Goal: Task Accomplishment & Management: Complete application form

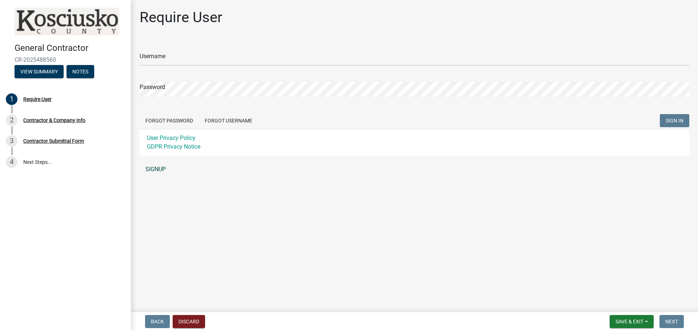
click at [164, 168] on link "SIGNUP" at bounding box center [415, 169] width 550 height 15
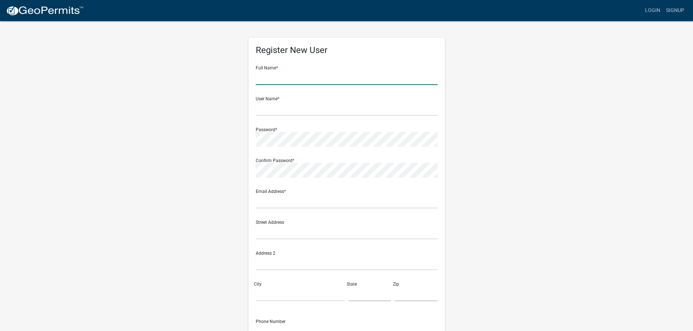
click at [301, 76] on input "text" at bounding box center [347, 77] width 182 height 15
type input "Sherri Mixter"
type input "[PERSON_NAME][EMAIL_ADDRESS][DOMAIN_NAME]"
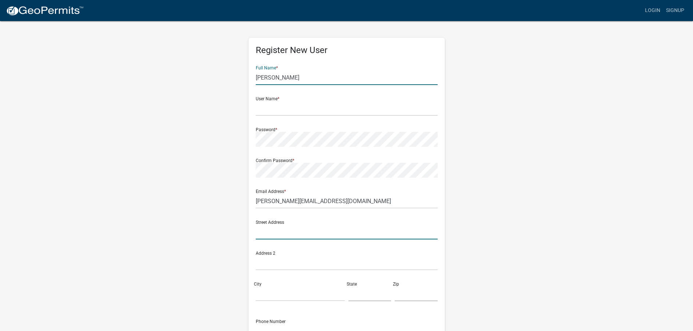
type input "[STREET_ADDRESS]"
type input "[GEOGRAPHIC_DATA]"
type input "OH"
type input "44105"
type input "2164291700"
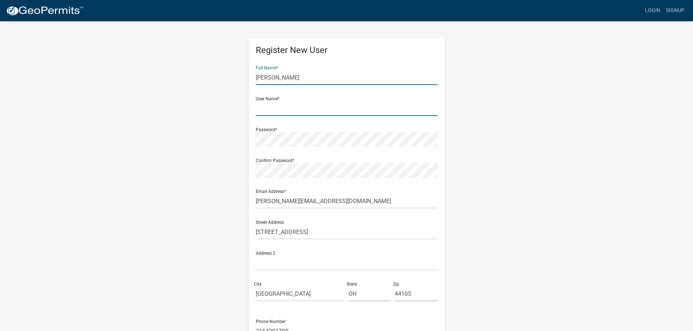
click at [275, 113] on input "text" at bounding box center [347, 108] width 182 height 15
type input "[PERSON_NAME][EMAIL_ADDRESS][DOMAIN_NAME]"
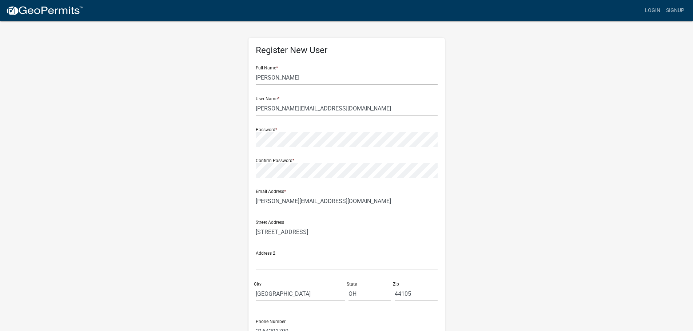
click at [291, 148] on form "Full Name * Sherri Mixter User Name * sherri@bbwreck.com Password * Confirm Pas…" at bounding box center [347, 215] width 182 height 311
click at [363, 201] on input "[PERSON_NAME][EMAIL_ADDRESS][DOMAIN_NAME]" at bounding box center [347, 201] width 182 height 15
click at [414, 205] on input "[PERSON_NAME][EMAIL_ADDRESS][DOMAIN_NAME]" at bounding box center [347, 201] width 182 height 15
drag, startPoint x: 471, startPoint y: 226, endPoint x: 473, endPoint y: 231, distance: 5.5
click at [471, 226] on div "Register New User Full Name * Sherri Mixter User Name * sherri@bbwreck.com Pass…" at bounding box center [346, 214] width 415 height 389
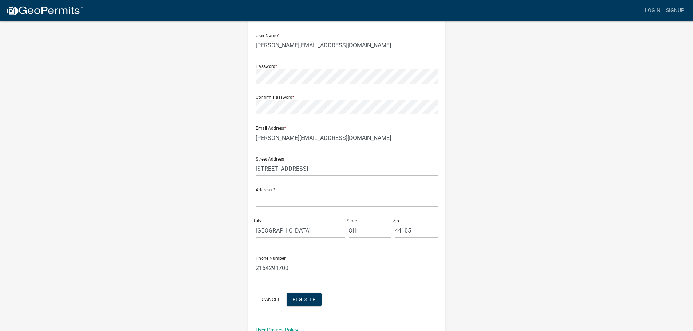
scroll to position [78, 0]
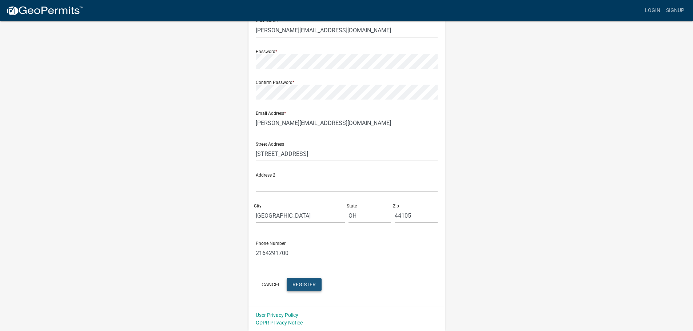
click at [299, 283] on span "Register" at bounding box center [303, 284] width 23 height 6
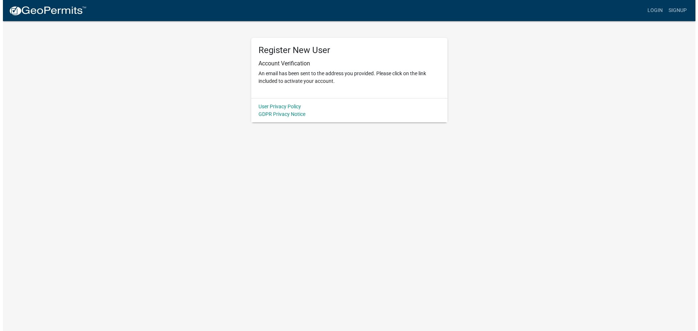
scroll to position [0, 0]
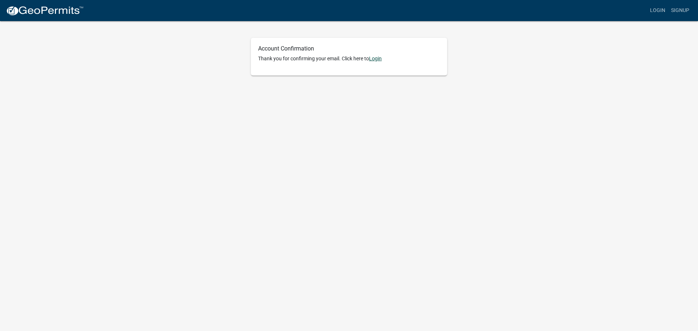
click at [377, 58] on link "Login" at bounding box center [375, 59] width 13 height 6
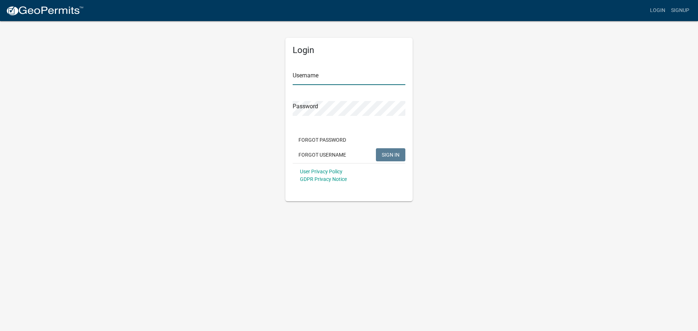
type input "[PERSON_NAME][EMAIL_ADDRESS][DOMAIN_NAME]"
click at [392, 156] on span "SIGN IN" at bounding box center [391, 155] width 18 height 6
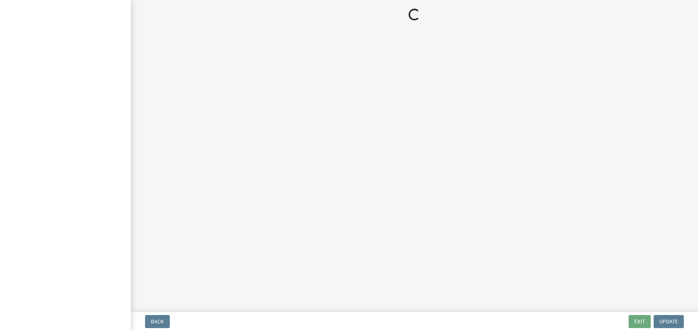
select select "OH"
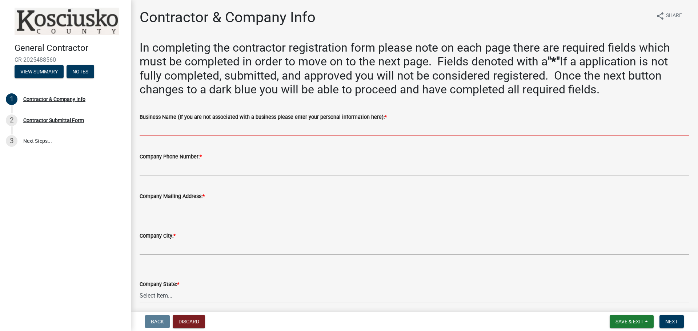
click at [187, 131] on input "Business Name (If you are not associated with a business please enter your pers…" at bounding box center [415, 128] width 550 height 15
type input "B & B Wrecking & Excavating, Inc."
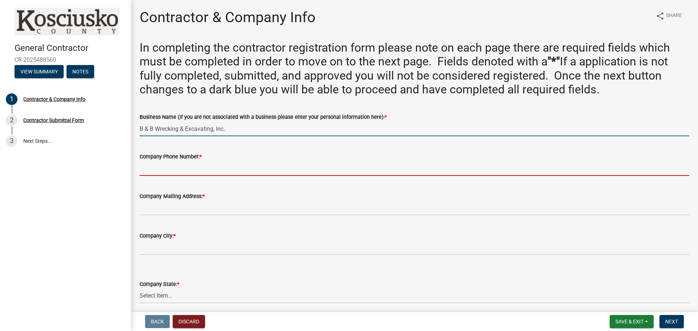
type input "2164291700"
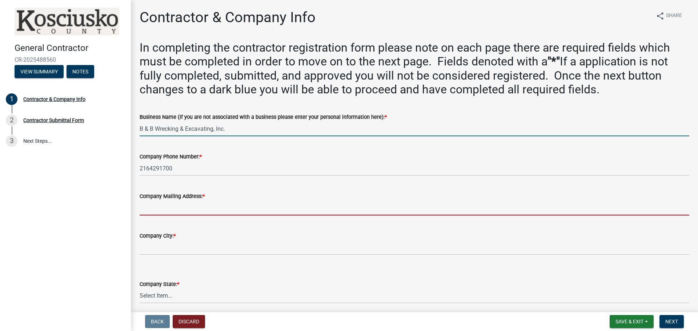
type input "[STREET_ADDRESS]"
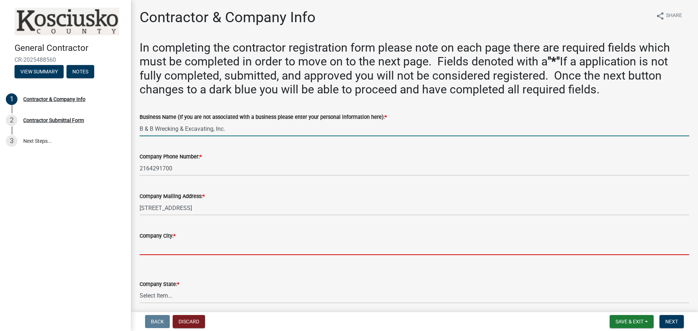
type input "[GEOGRAPHIC_DATA]"
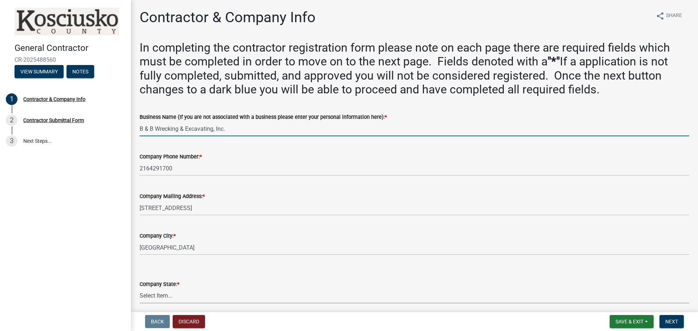
select select "OH"
type input "44105"
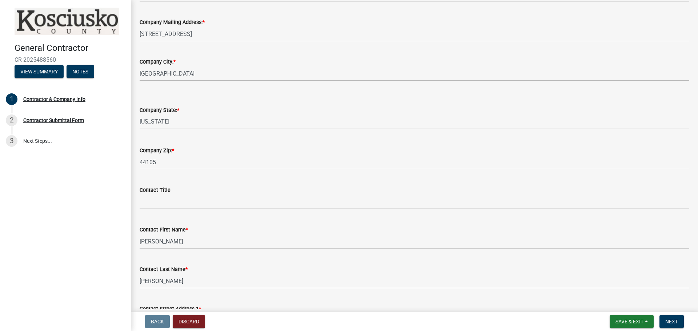
scroll to position [182, 0]
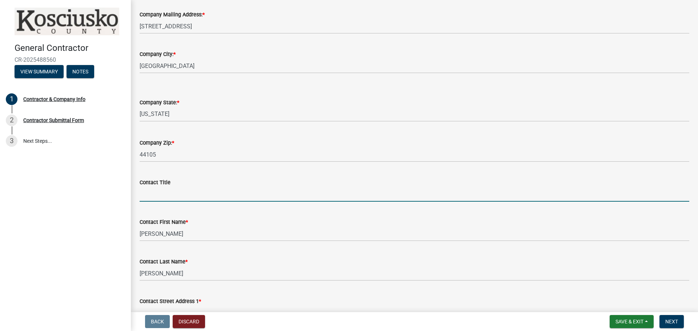
click at [167, 194] on input "Contact Title" at bounding box center [415, 194] width 550 height 15
type input "p"
click at [189, 194] on input "Project Manager Cordinator" at bounding box center [415, 194] width 550 height 15
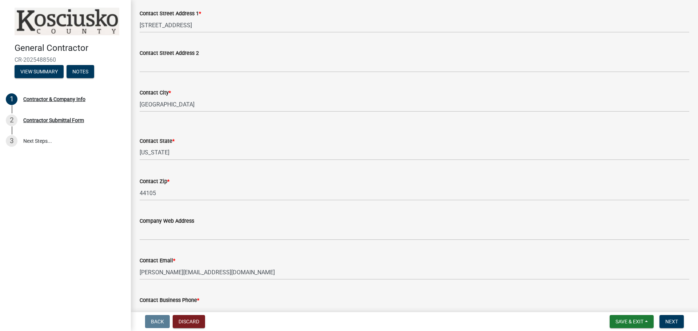
scroll to position [473, 0]
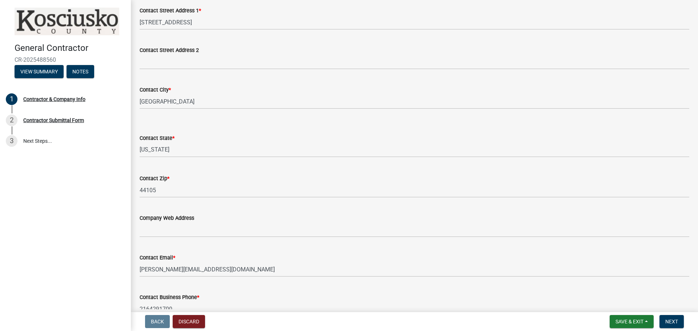
type input "Project Manager Coordinator"
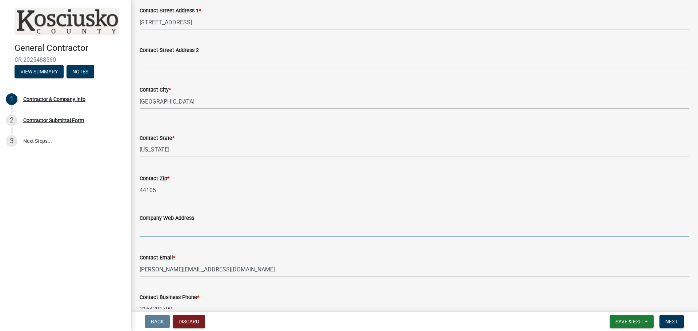
click at [236, 230] on input "Company Web Address" at bounding box center [415, 230] width 550 height 15
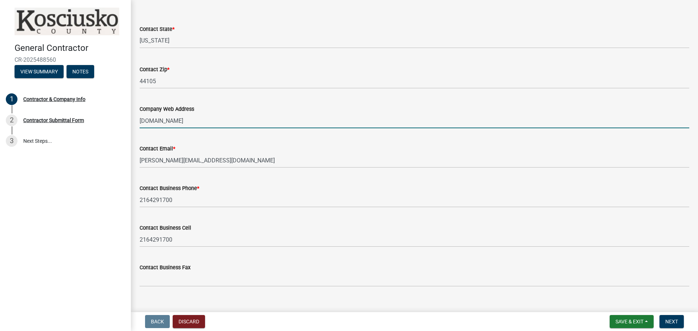
scroll to position [593, 0]
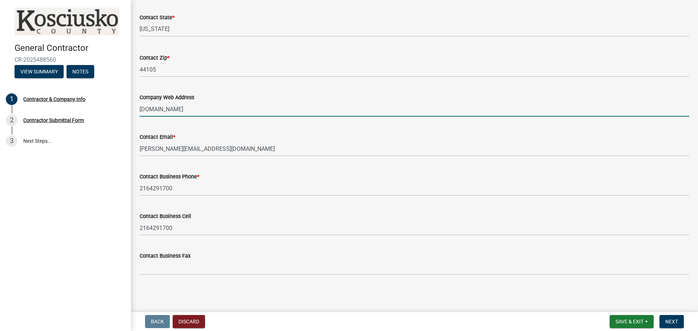
type input "[DOMAIN_NAME]"
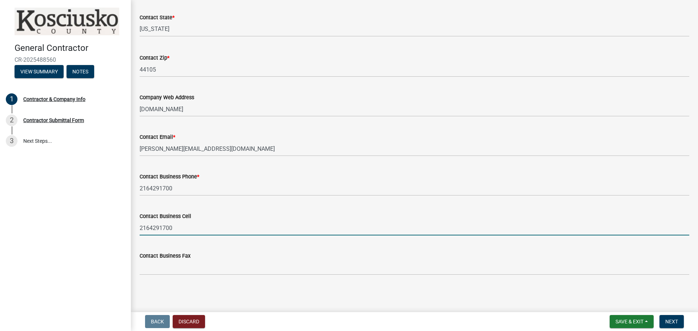
drag, startPoint x: 156, startPoint y: 226, endPoint x: 108, endPoint y: 226, distance: 47.6
click at [108, 226] on div "General Contractor CR-2025488560 View Summary Notes 1 Contractor & Company Info…" at bounding box center [349, 165] width 698 height 331
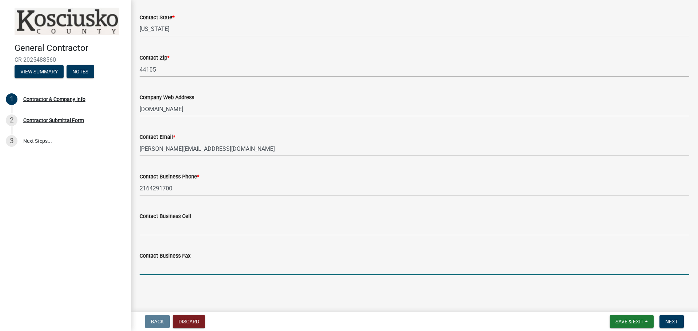
click at [185, 271] on input "Contact Business Fax" at bounding box center [415, 267] width 550 height 15
type input "[PHONE_NUMBER]"
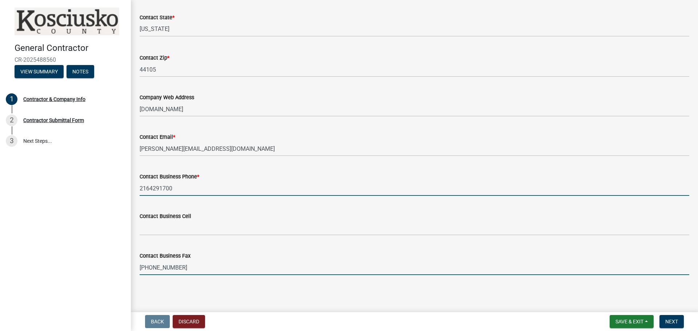
click at [149, 189] on input "2164291700" at bounding box center [415, 188] width 550 height 15
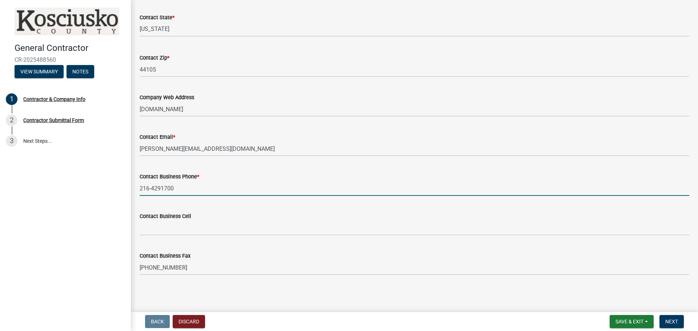
click at [161, 187] on input "216-4291700" at bounding box center [415, 188] width 550 height 15
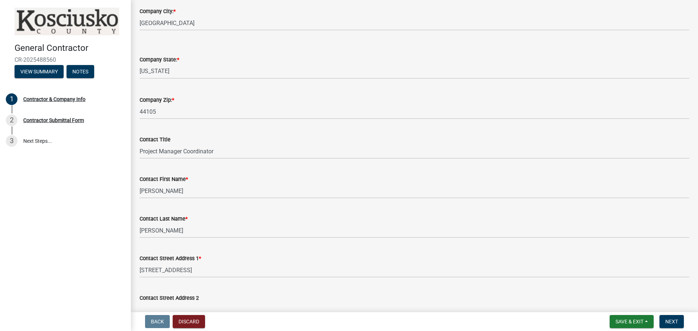
scroll to position [84, 0]
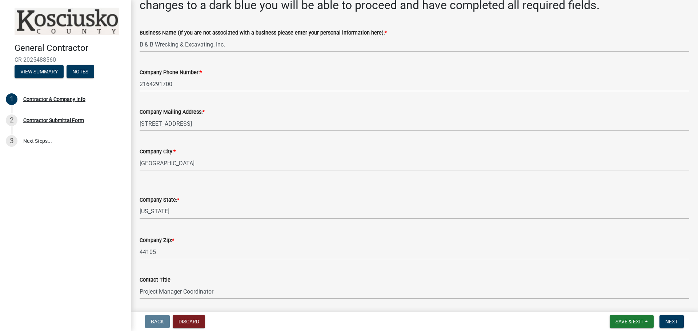
type input "[PHONE_NUMBER]"
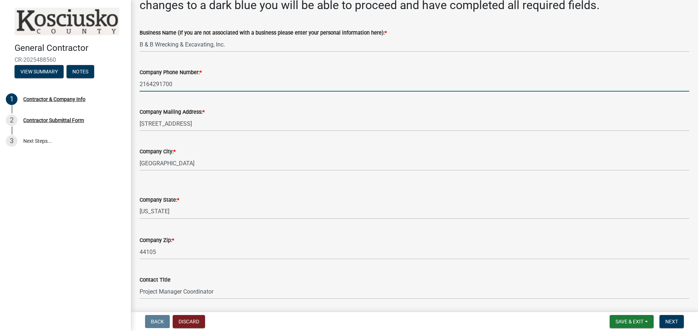
click at [148, 84] on input "2164291700" at bounding box center [415, 84] width 550 height 15
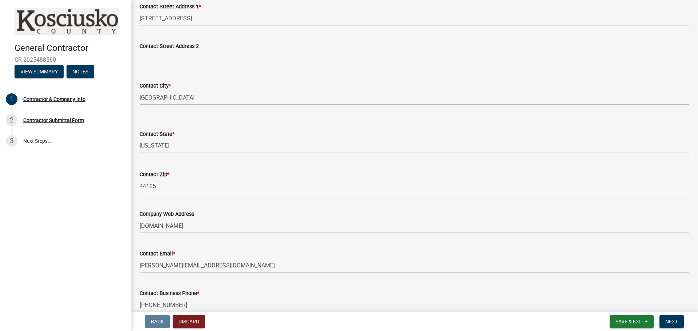
scroll to position [593, 0]
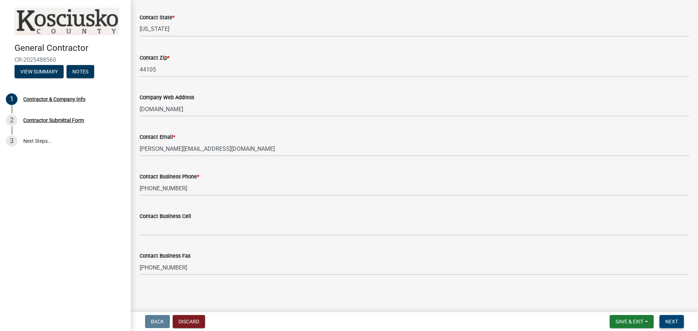
type input "[PHONE_NUMBER]"
click at [679, 323] on button "Next" at bounding box center [672, 321] width 24 height 13
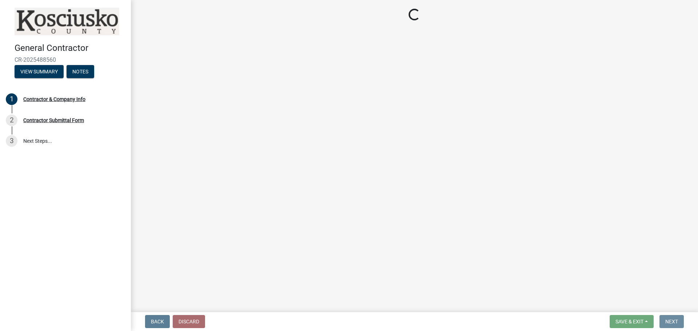
scroll to position [0, 0]
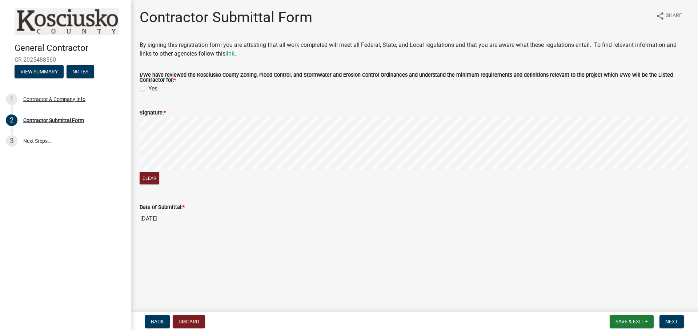
click at [148, 87] on label "Yes" at bounding box center [152, 88] width 9 height 9
click at [148, 87] on input "Yes" at bounding box center [150, 86] width 5 height 5
radio input "true"
click at [669, 323] on span "Next" at bounding box center [671, 322] width 13 height 6
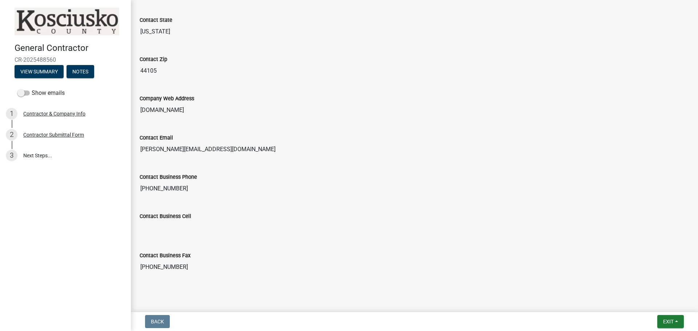
scroll to position [623, 0]
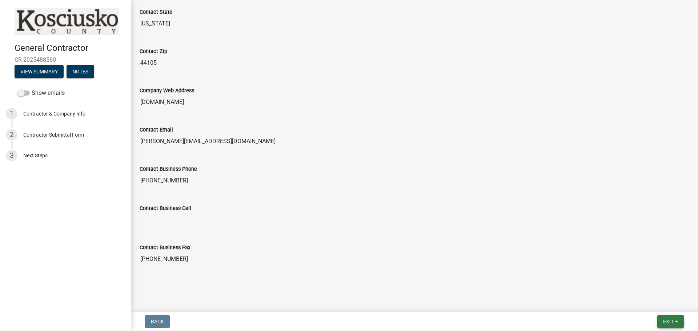
click at [668, 320] on span "Exit" at bounding box center [668, 322] width 11 height 6
click at [656, 304] on button "Save & Exit" at bounding box center [655, 302] width 58 height 17
